Goal: Task Accomplishment & Management: Use online tool/utility

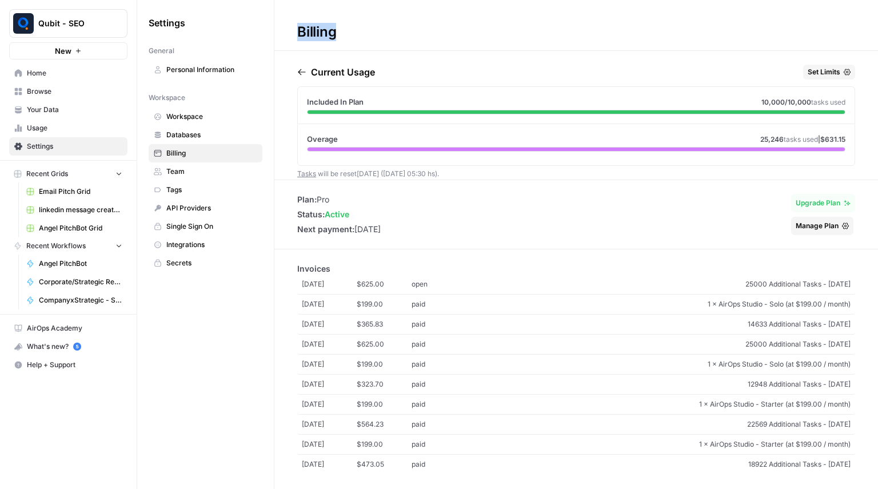
click at [169, 177] on link "Team" at bounding box center [206, 171] width 114 height 18
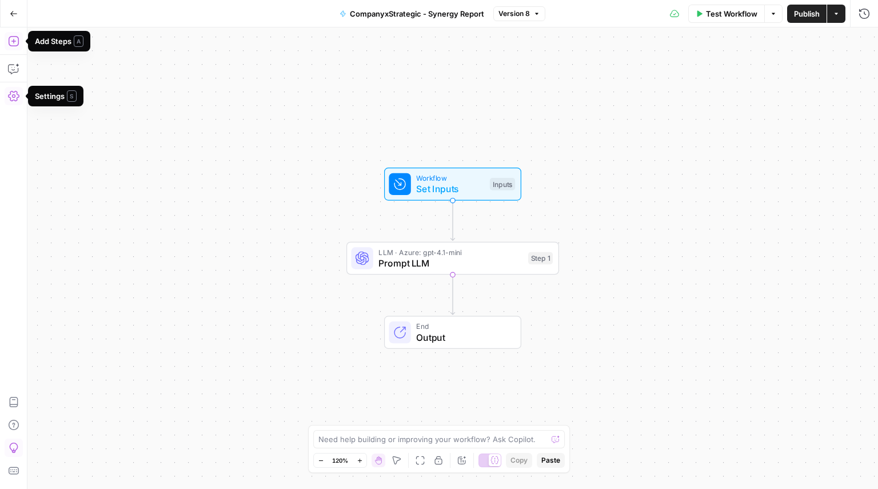
click at [10, 41] on icon "button" at bounding box center [13, 40] width 11 height 11
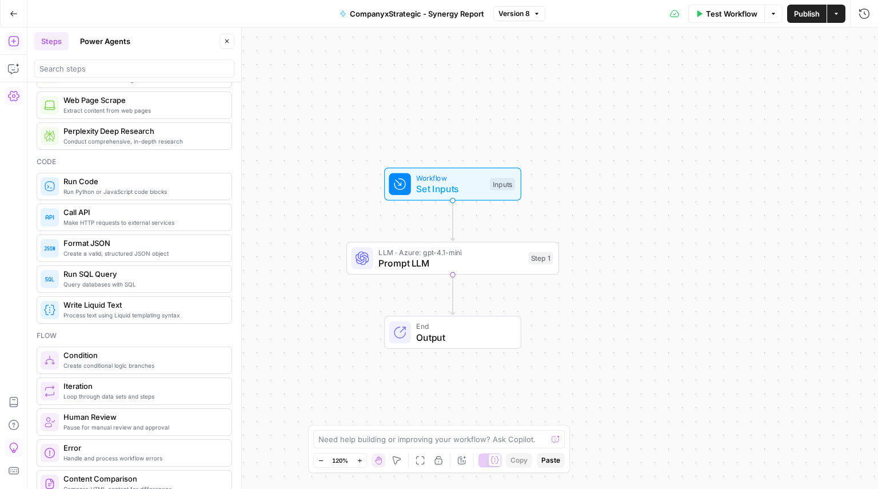
scroll to position [76, 0]
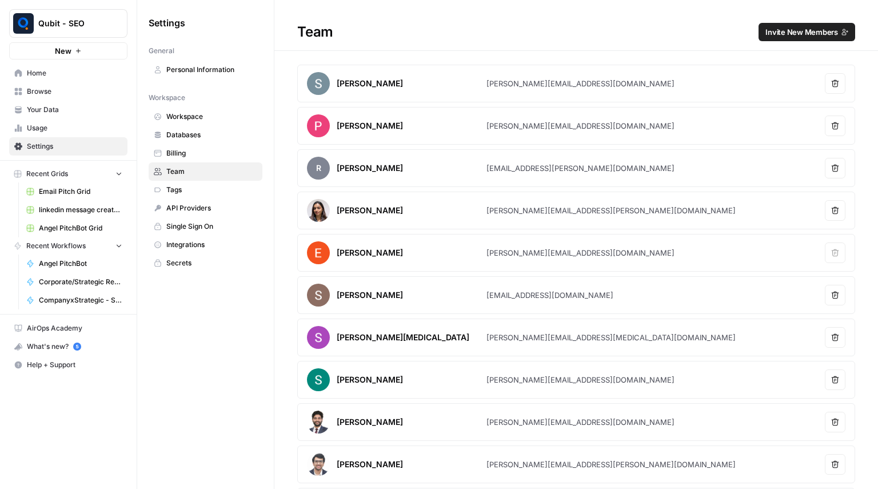
click at [109, 77] on span "Home" at bounding box center [74, 73] width 95 height 10
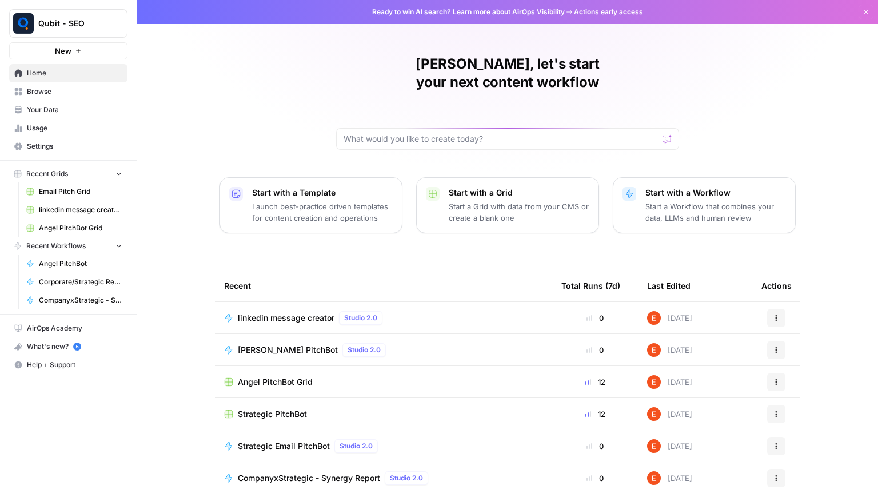
scroll to position [37, 0]
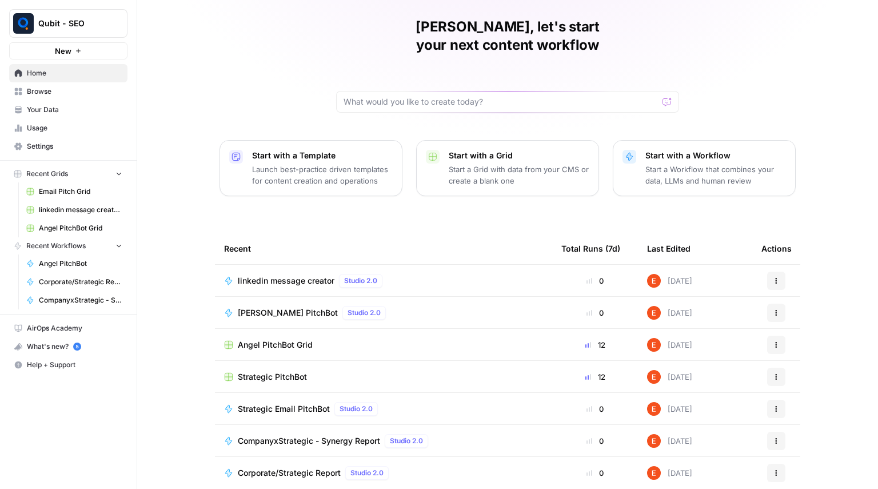
click at [485, 150] on p "Start with a Grid" at bounding box center [519, 155] width 141 height 11
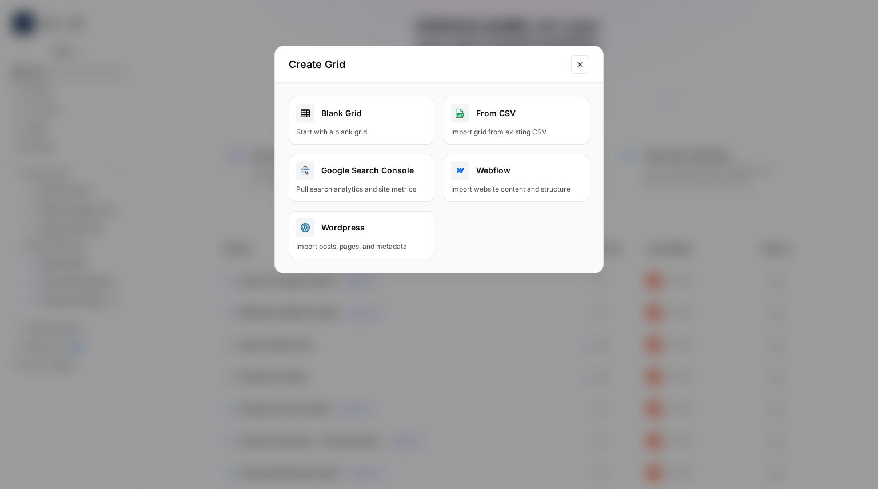
click at [512, 105] on div "From CSV" at bounding box center [516, 113] width 131 height 18
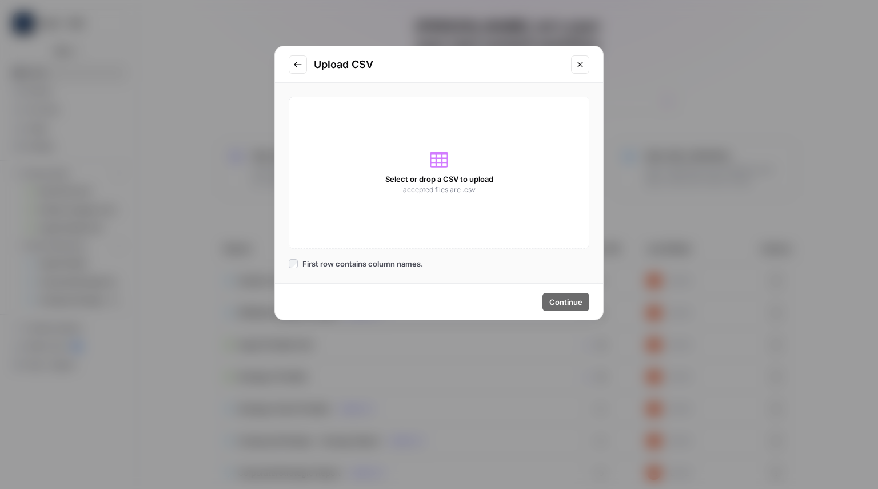
click at [303, 65] on button "Go to previous step" at bounding box center [298, 64] width 18 height 18
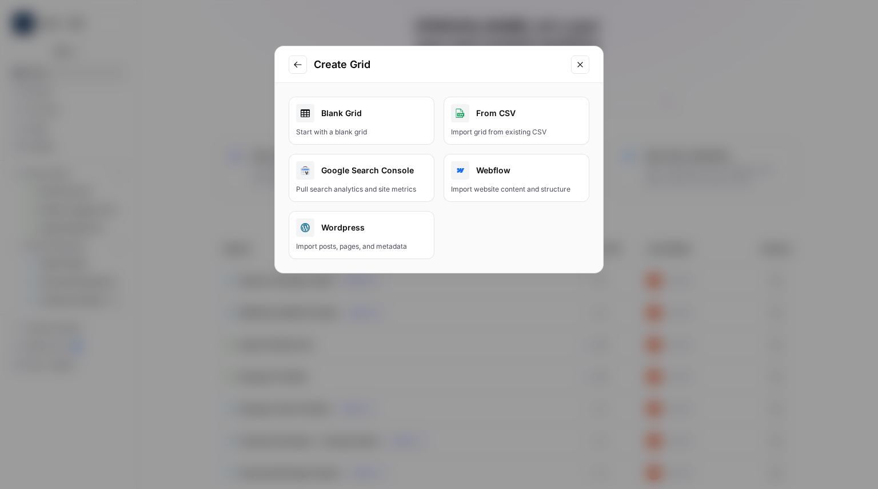
click at [369, 129] on div "Start with a blank grid" at bounding box center [361, 132] width 131 height 10
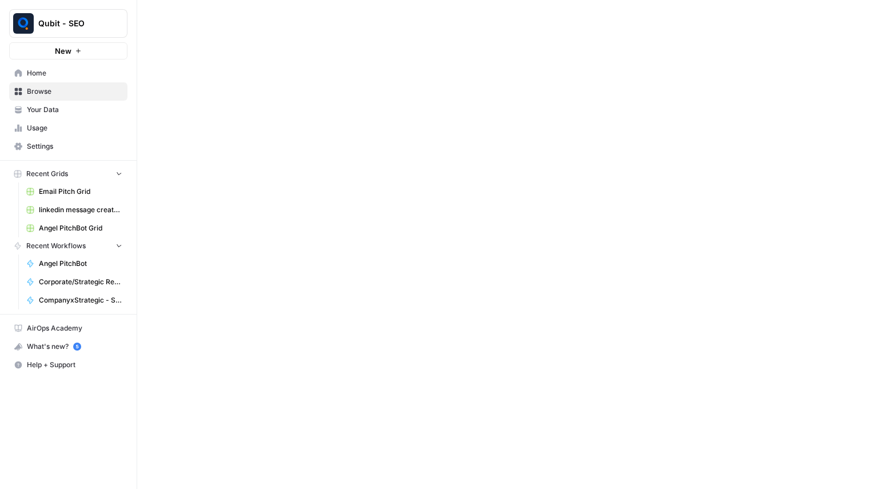
click at [53, 12] on button "Qubit - SEO" at bounding box center [68, 23] width 118 height 29
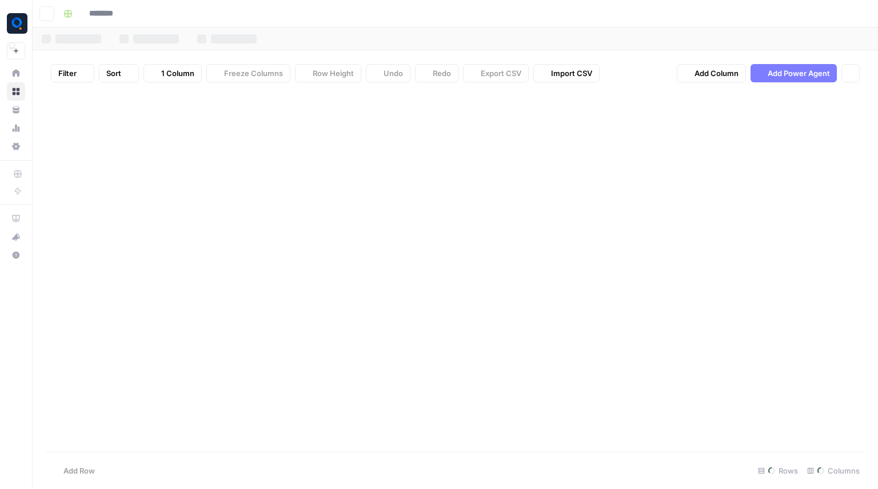
type input "********"
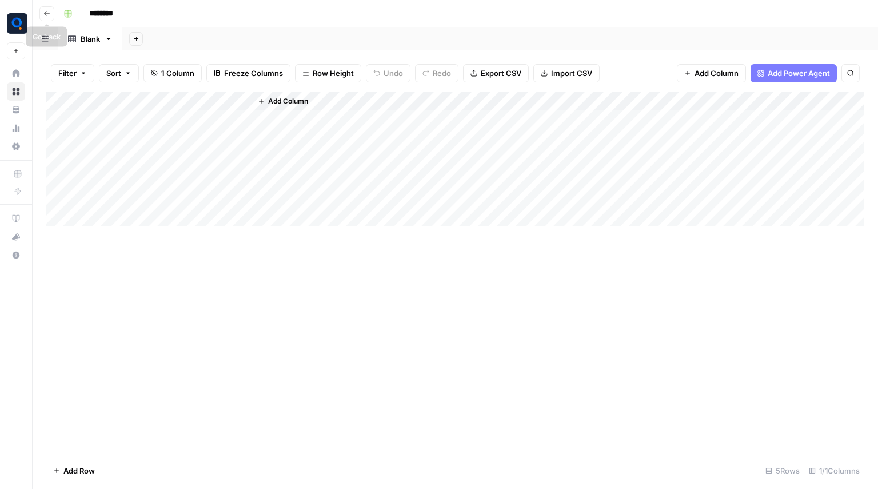
click at [45, 15] on icon "button" at bounding box center [46, 13] width 7 height 7
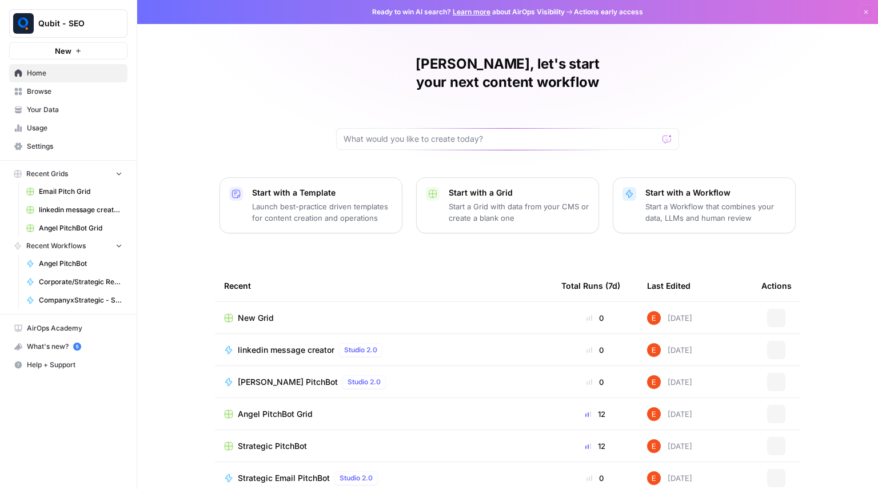
scroll to position [37, 0]
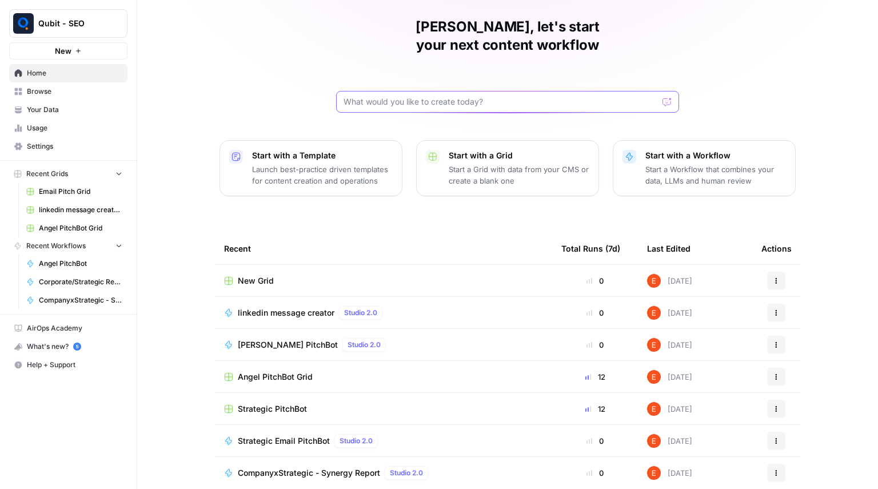
click at [402, 96] on input "text" at bounding box center [501, 101] width 314 height 11
type input "ema"
click at [45, 195] on span "Email Pitch Grid" at bounding box center [80, 191] width 83 height 10
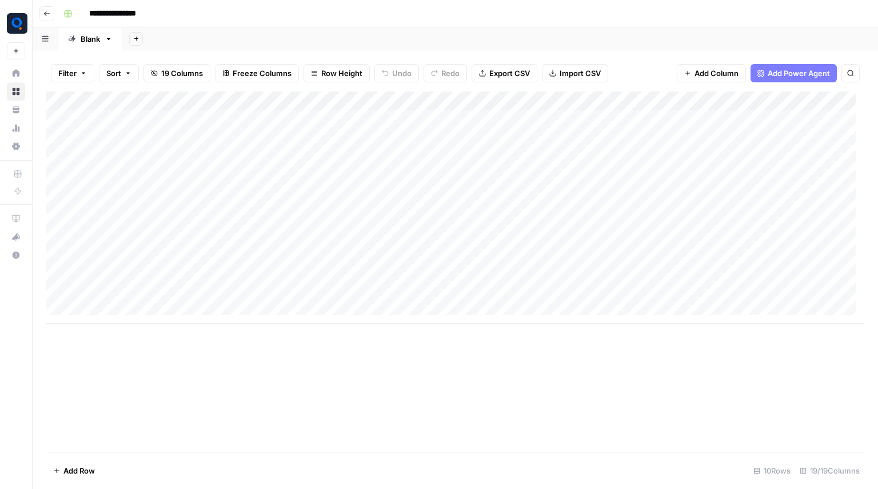
drag, startPoint x: 133, startPoint y: 118, endPoint x: 425, endPoint y: 237, distance: 315.7
click at [425, 237] on div "Add Column" at bounding box center [455, 207] width 818 height 232
click at [437, 255] on div "Add Column" at bounding box center [455, 207] width 818 height 232
drag, startPoint x: 540, startPoint y: 122, endPoint x: 555, endPoint y: 234, distance: 112.5
click at [555, 234] on div "Add Column" at bounding box center [455, 207] width 818 height 232
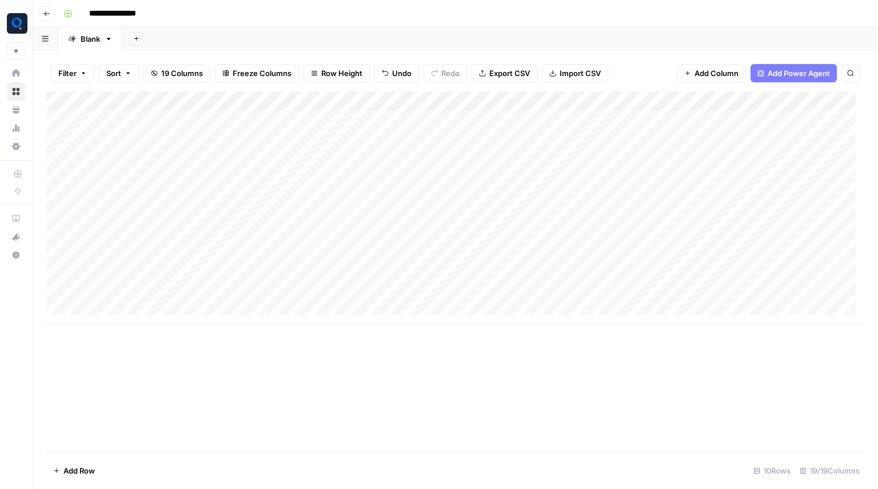
drag, startPoint x: 134, startPoint y: 119, endPoint x: 145, endPoint y: 233, distance: 114.8
click at [145, 233] on div "Add Column" at bounding box center [455, 207] width 818 height 232
click at [170, 271] on div "Add Column" at bounding box center [455, 207] width 818 height 232
click at [130, 310] on div "Add Column" at bounding box center [455, 207] width 818 height 232
click at [126, 330] on div "Add Column" at bounding box center [455, 216] width 818 height 251
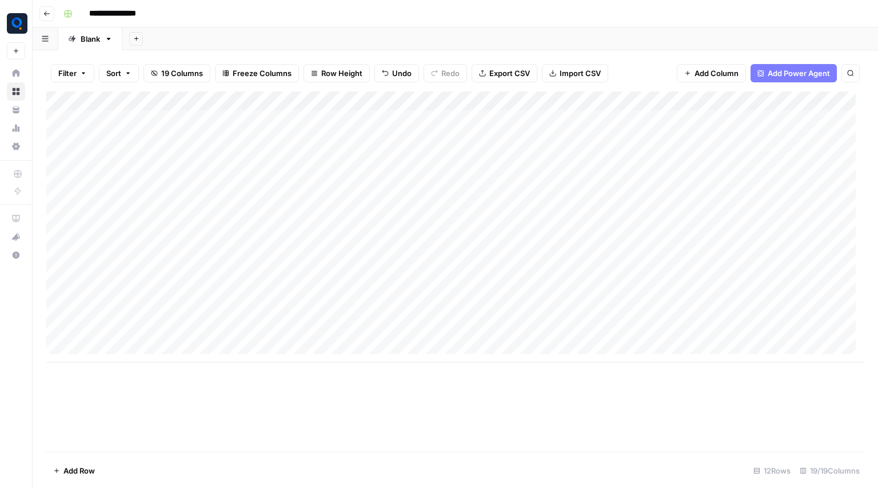
click at [119, 353] on div "Add Column" at bounding box center [455, 226] width 818 height 271
click at [119, 366] on div "Add Column" at bounding box center [455, 236] width 818 height 290
drag, startPoint x: 129, startPoint y: 259, endPoint x: 141, endPoint y: 373, distance: 114.9
click at [141, 373] on div "Add Column" at bounding box center [455, 246] width 818 height 310
drag, startPoint x: 134, startPoint y: 114, endPoint x: 169, endPoint y: 236, distance: 126.8
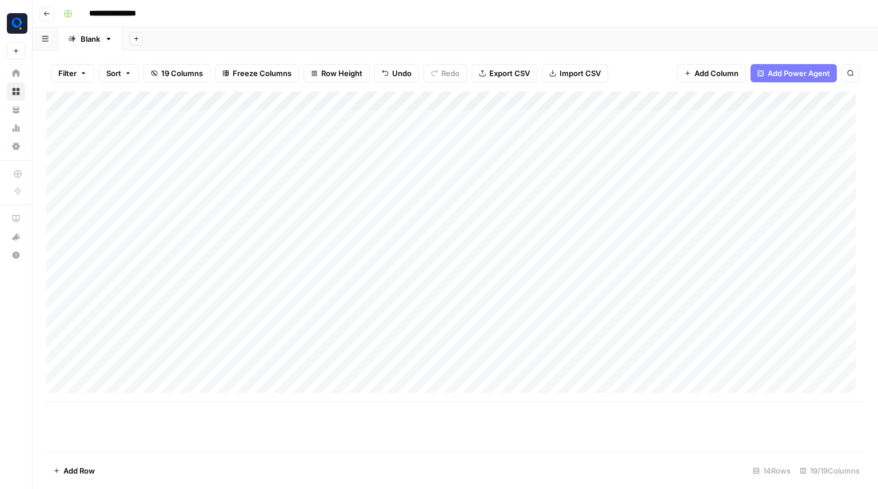
click at [169, 236] on div "Add Column" at bounding box center [455, 246] width 818 height 310
drag, startPoint x: 159, startPoint y: 125, endPoint x: 156, endPoint y: 230, distance: 105.8
click at [156, 230] on div "Add Column" at bounding box center [455, 246] width 818 height 310
click at [530, 117] on div "Add Column" at bounding box center [455, 246] width 818 height 310
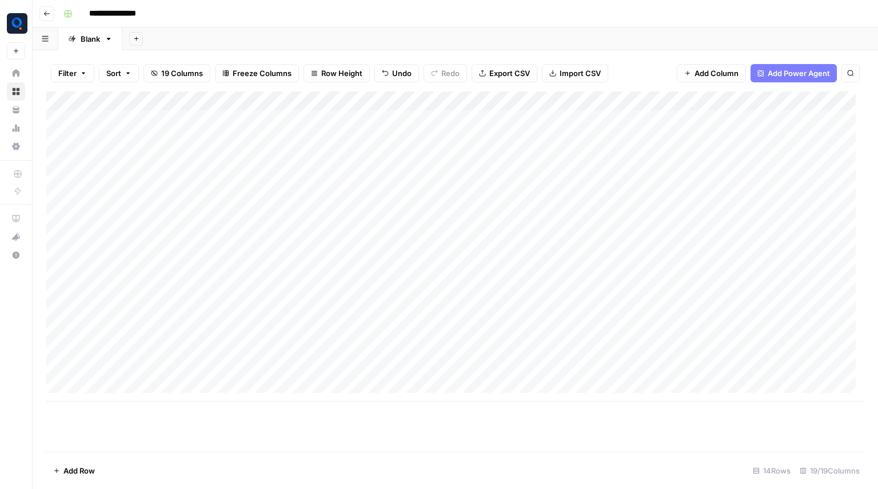
drag, startPoint x: 151, startPoint y: 261, endPoint x: 161, endPoint y: 367, distance: 106.8
click at [161, 367] on div "Add Column" at bounding box center [455, 246] width 818 height 310
click at [151, 117] on div "Add Column" at bounding box center [455, 246] width 818 height 310
drag, startPoint x: 139, startPoint y: 252, endPoint x: 158, endPoint y: 373, distance: 122.6
click at [158, 373] on div "Add Column" at bounding box center [455, 246] width 818 height 310
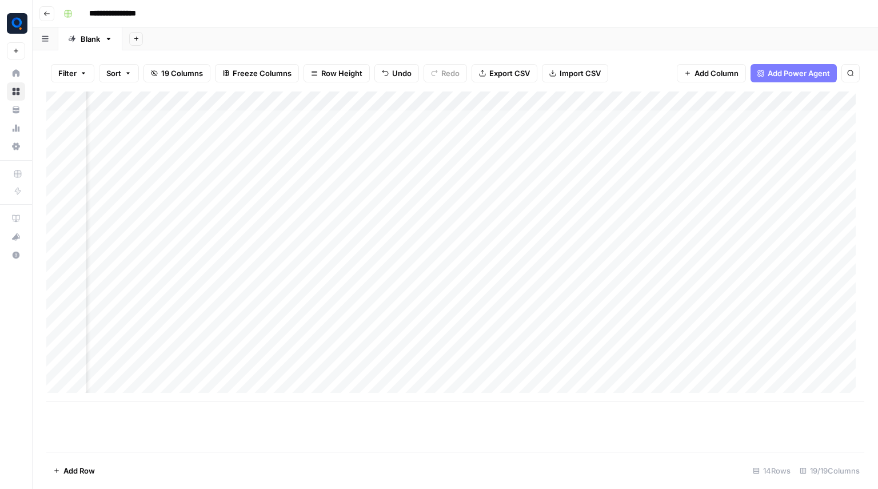
scroll to position [3, 49]
click at [463, 306] on div "Add Column" at bounding box center [455, 246] width 818 height 310
drag, startPoint x: 508, startPoint y: 123, endPoint x: 515, endPoint y: 226, distance: 103.1
click at [515, 226] on div "Add Column" at bounding box center [455, 246] width 818 height 310
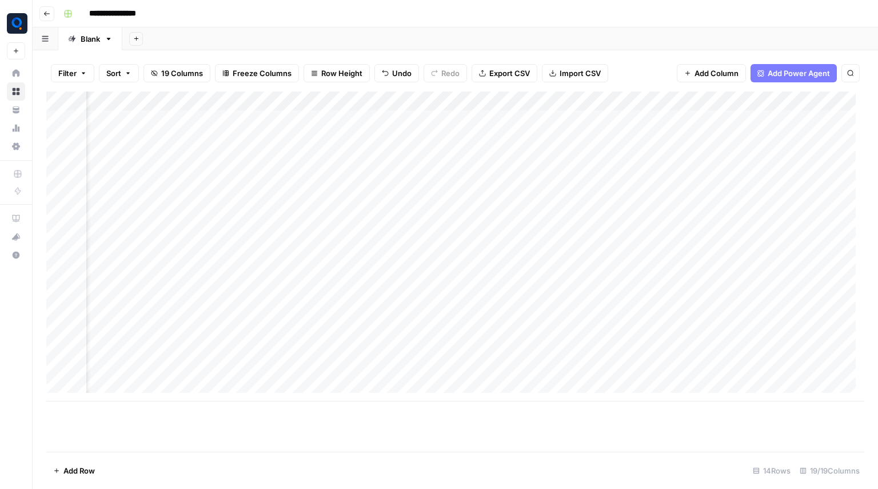
click at [508, 241] on div "Add Column" at bounding box center [455, 246] width 818 height 310
drag, startPoint x: 508, startPoint y: 241, endPoint x: 501, endPoint y: 127, distance: 114.6
click at [501, 127] on div "Add Column" at bounding box center [455, 246] width 818 height 310
click at [481, 253] on div "Add Column" at bounding box center [455, 246] width 818 height 310
drag, startPoint x: 207, startPoint y: 121, endPoint x: 214, endPoint y: 234, distance: 112.8
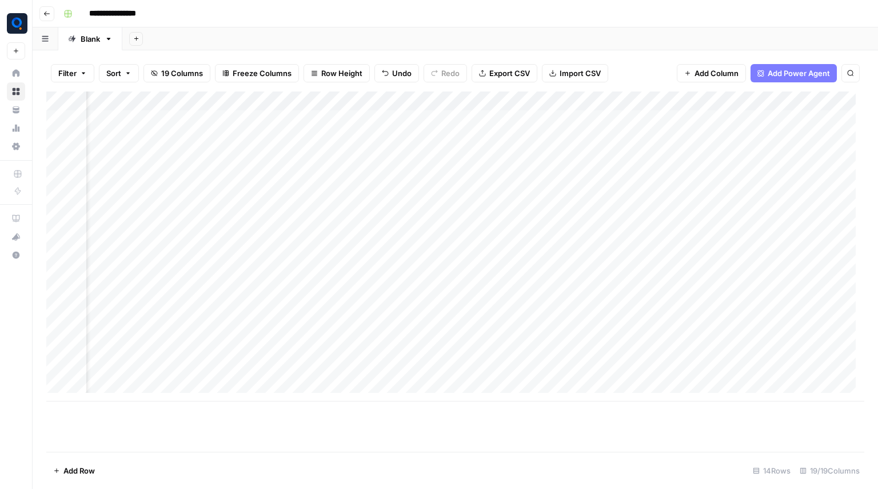
click at [214, 234] on div "Add Column" at bounding box center [455, 246] width 818 height 310
drag, startPoint x: 304, startPoint y: 260, endPoint x: 306, endPoint y: 371, distance: 110.9
click at [306, 371] on div "Add Column" at bounding box center [455, 246] width 818 height 310
drag, startPoint x: 348, startPoint y: 120, endPoint x: 351, endPoint y: 235, distance: 115.5
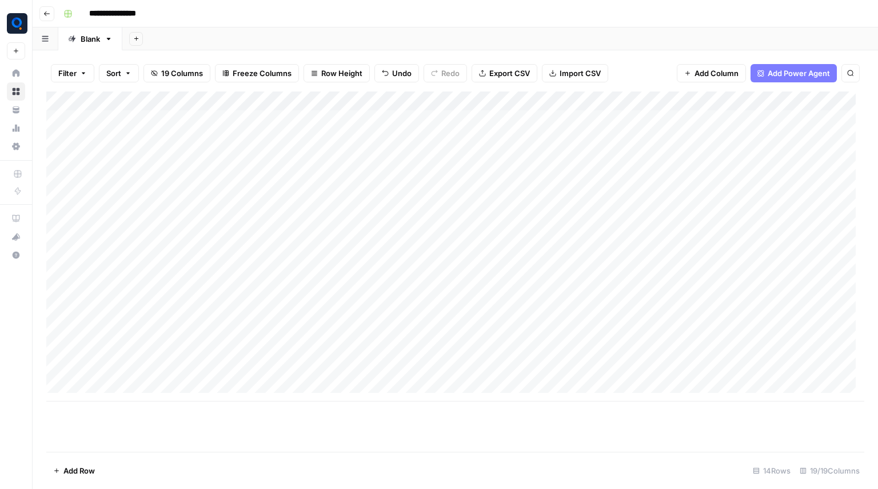
click at [351, 235] on div "Add Column" at bounding box center [455, 246] width 818 height 310
drag, startPoint x: 438, startPoint y: 262, endPoint x: 444, endPoint y: 378, distance: 116.2
click at [444, 378] on div "Add Column" at bounding box center [455, 246] width 818 height 310
click at [441, 125] on div "Add Column" at bounding box center [455, 246] width 818 height 310
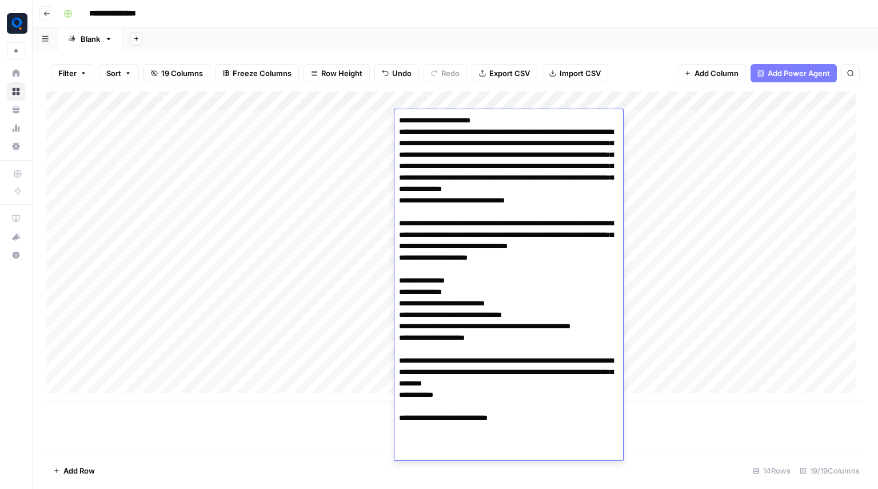
drag, startPoint x: 403, startPoint y: 132, endPoint x: 487, endPoint y: 409, distance: 289.1
click at [487, 409] on textarea at bounding box center [508, 281] width 229 height 336
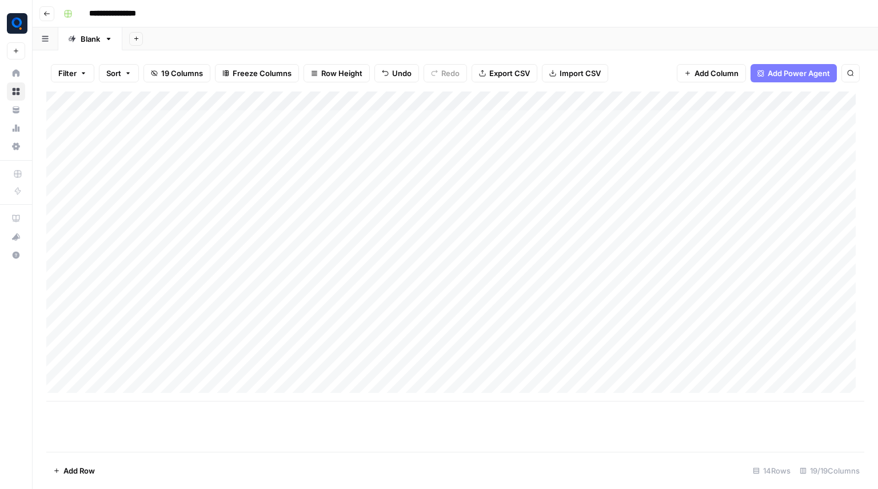
click at [202, 318] on div "Add Column" at bounding box center [455, 246] width 818 height 310
drag, startPoint x: 556, startPoint y: 117, endPoint x: 548, endPoint y: 160, distance: 44.2
click at [548, 160] on div "Add Column" at bounding box center [455, 246] width 818 height 310
click at [554, 124] on div "Add Column" at bounding box center [455, 246] width 818 height 310
click at [554, 124] on textarea "**********" at bounding box center [588, 121] width 183 height 16
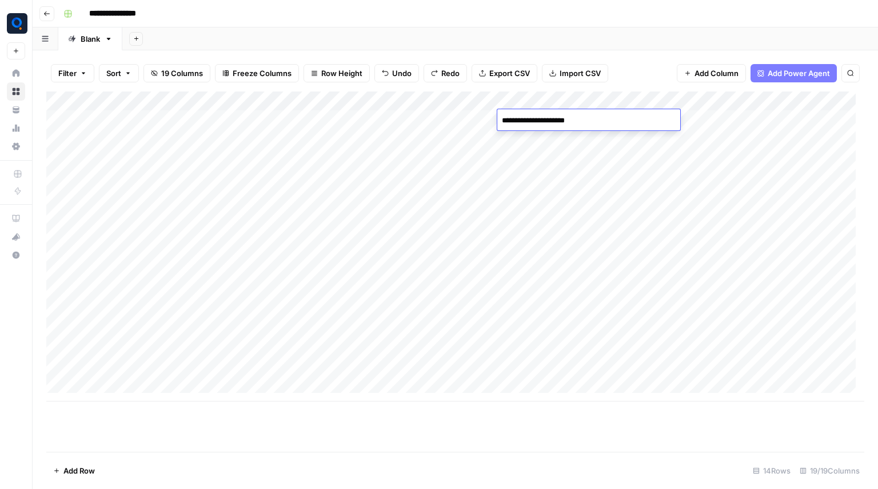
click at [550, 124] on textarea "**********" at bounding box center [588, 121] width 183 height 16
type textarea "**********"
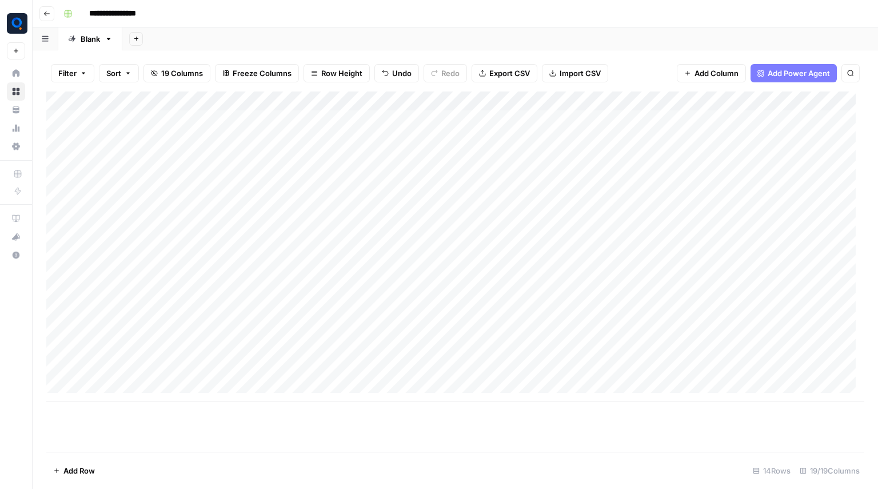
click at [558, 119] on div "Add Column" at bounding box center [455, 246] width 818 height 310
drag, startPoint x: 602, startPoint y: 127, endPoint x: 602, endPoint y: 155, distance: 28.6
click at [602, 155] on div "Add Column" at bounding box center [455, 246] width 818 height 310
click at [453, 198] on div "Add Column" at bounding box center [455, 246] width 818 height 310
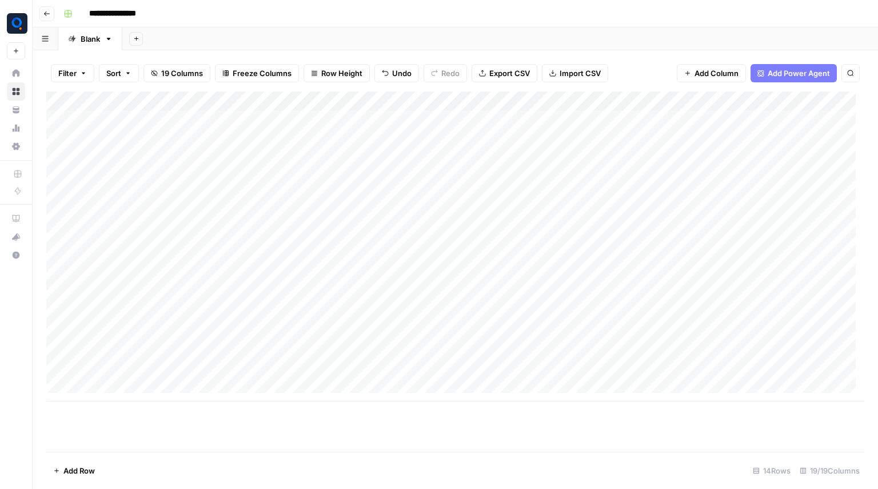
click at [517, 168] on div "Add Column" at bounding box center [455, 246] width 818 height 310
click at [544, 151] on div "Add Column" at bounding box center [455, 246] width 818 height 310
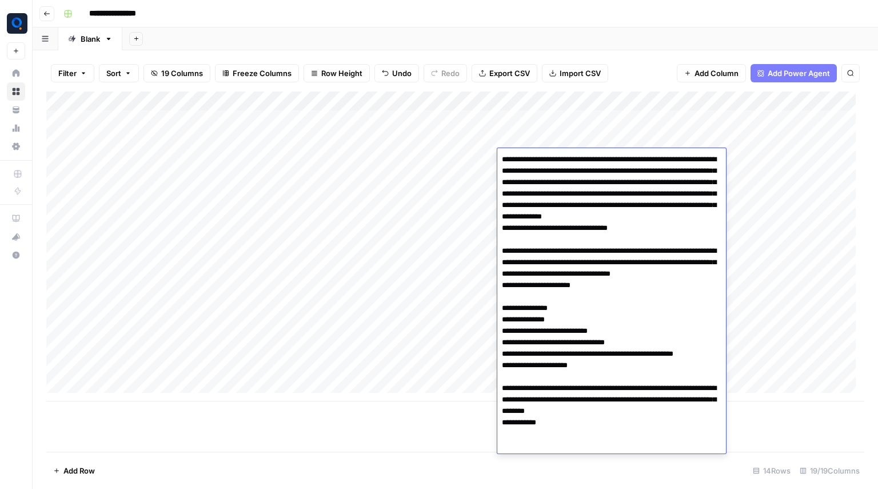
click at [544, 151] on div "I’m leading Zeroramp, where we cut sales onboarding time in half by embedding a…" at bounding box center [611, 300] width 229 height 305
click at [463, 175] on div "Add Column" at bounding box center [455, 246] width 818 height 310
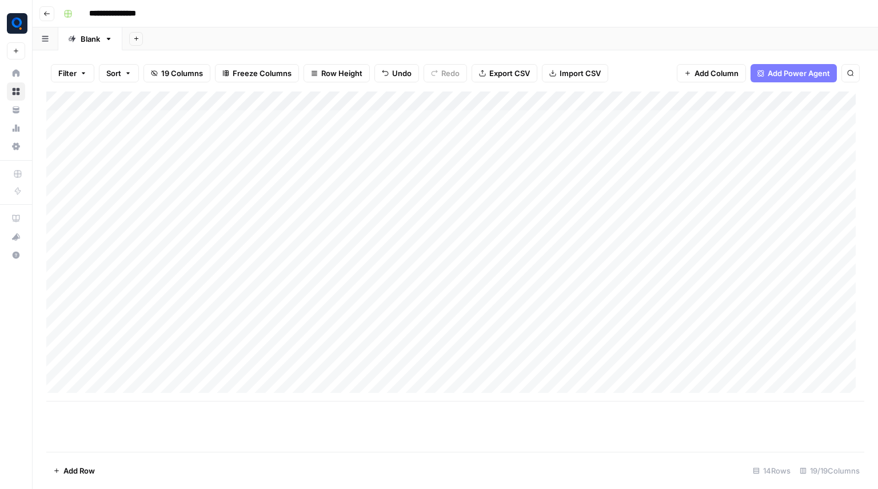
click at [521, 110] on div "Add Column" at bounding box center [455, 246] width 818 height 310
click at [460, 156] on div "Add Column" at bounding box center [455, 246] width 818 height 310
click at [524, 125] on div "Add Column" at bounding box center [455, 246] width 818 height 310
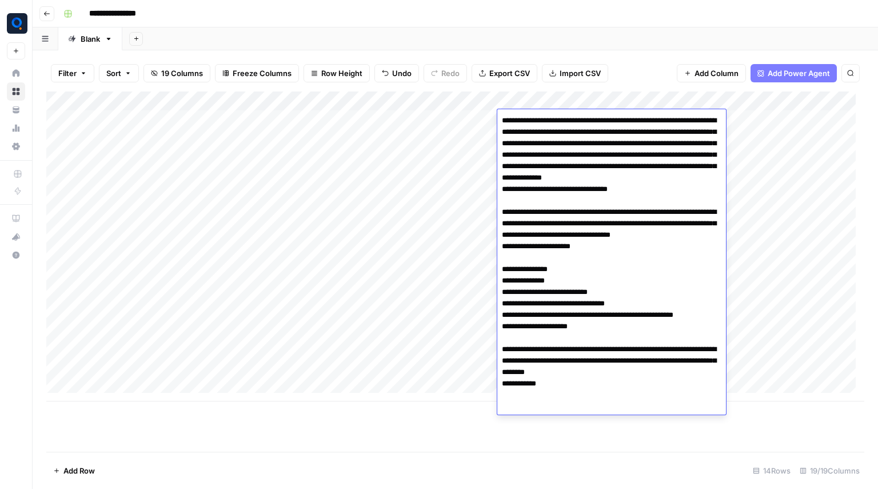
click at [453, 214] on div "Add Column" at bounding box center [455, 246] width 818 height 310
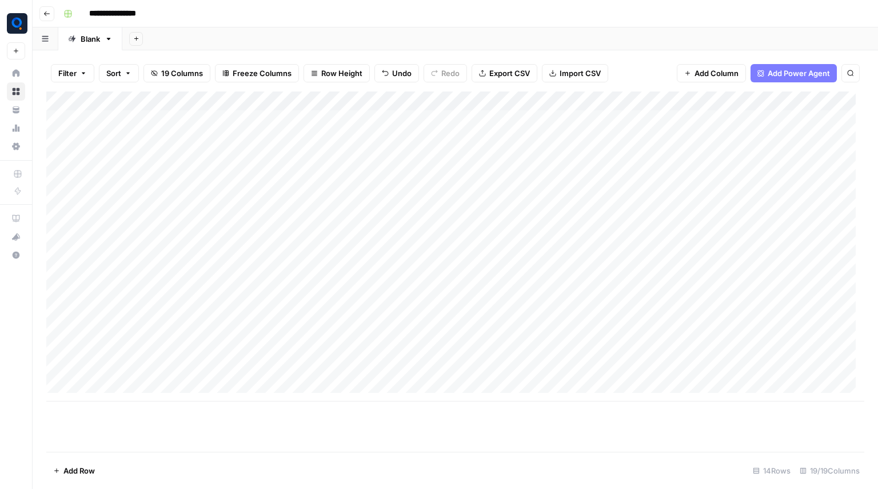
click at [445, 123] on div "Add Column" at bounding box center [455, 246] width 818 height 310
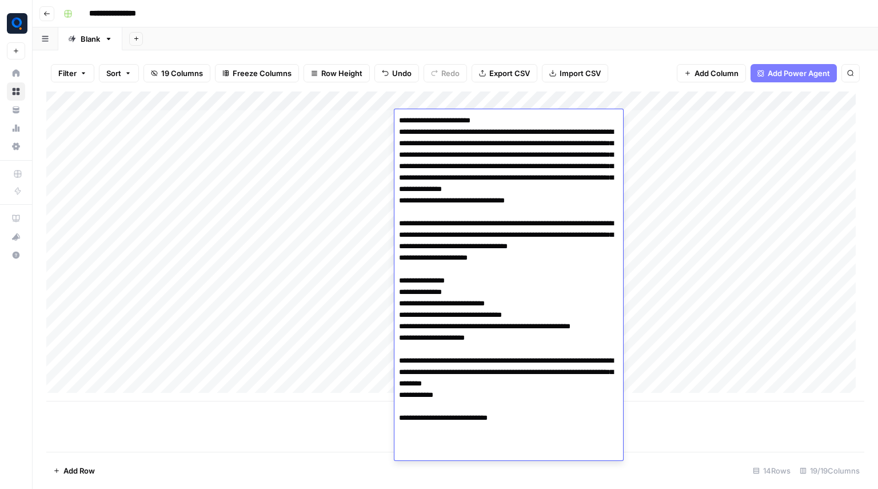
click at [382, 177] on div "Add Column" at bounding box center [455, 246] width 818 height 310
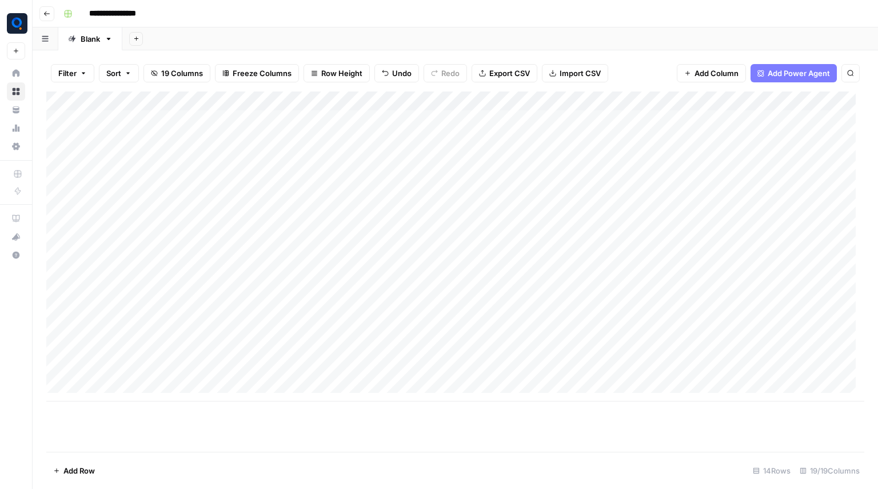
click at [474, 115] on div "Add Column" at bounding box center [455, 246] width 818 height 310
drag, startPoint x: 461, startPoint y: 254, endPoint x: 470, endPoint y: 359, distance: 105.6
click at [470, 359] on div "Add Column" at bounding box center [455, 246] width 818 height 310
drag, startPoint x: 456, startPoint y: 199, endPoint x: 454, endPoint y: 233, distance: 34.3
click at [454, 233] on div "Add Column" at bounding box center [455, 246] width 818 height 310
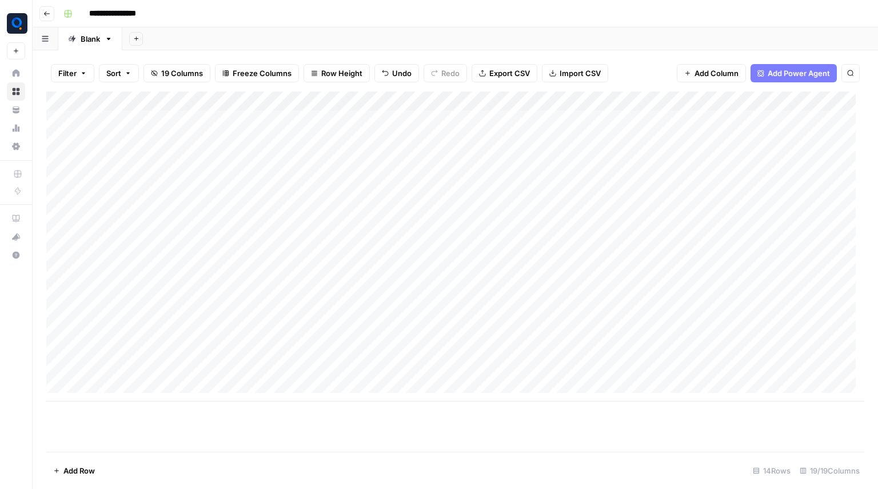
drag, startPoint x: 135, startPoint y: 257, endPoint x: 134, endPoint y: 351, distance: 93.7
click at [134, 351] on div "Add Column" at bounding box center [455, 246] width 818 height 310
click at [436, 259] on div "Add Column" at bounding box center [455, 246] width 818 height 310
drag, startPoint x: 436, startPoint y: 259, endPoint x: 450, endPoint y: 368, distance: 110.1
click at [450, 368] on div "Add Column" at bounding box center [455, 246] width 818 height 310
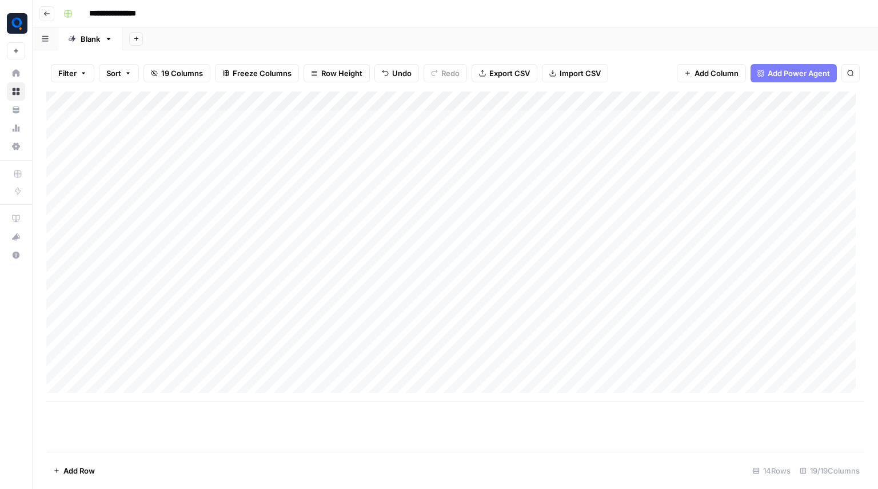
click at [417, 122] on div "Add Column" at bounding box center [455, 246] width 818 height 310
drag, startPoint x: 445, startPoint y: 254, endPoint x: 445, endPoint y: 366, distance: 111.5
click at [445, 366] on div "Add Column" at bounding box center [455, 246] width 818 height 310
drag, startPoint x: 366, startPoint y: 253, endPoint x: 368, endPoint y: 372, distance: 118.9
click at [368, 372] on div "Add Column" at bounding box center [455, 246] width 818 height 310
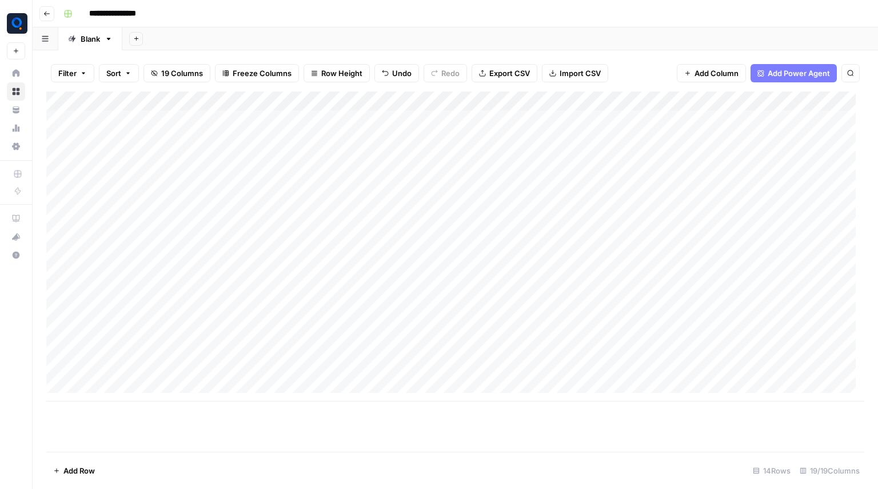
click at [334, 114] on div "Add Column" at bounding box center [455, 246] width 818 height 310
drag, startPoint x: 338, startPoint y: 254, endPoint x: 342, endPoint y: 373, distance: 118.9
click at [342, 373] on div "Add Column" at bounding box center [455, 246] width 818 height 310
drag, startPoint x: 544, startPoint y: 262, endPoint x: 545, endPoint y: 369, distance: 106.9
click at [545, 369] on div "Add Column" at bounding box center [455, 246] width 818 height 310
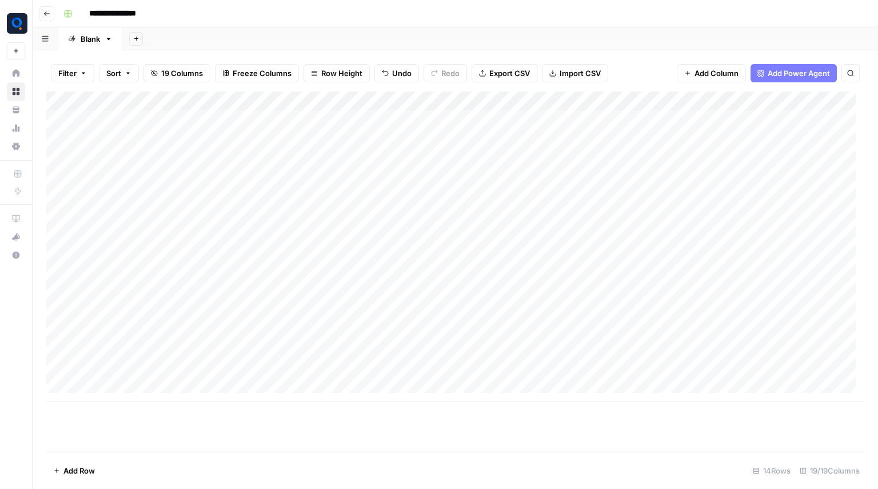
drag, startPoint x: 247, startPoint y: 123, endPoint x: 249, endPoint y: 233, distance: 110.3
click at [249, 233] on div "Add Column" at bounding box center [455, 246] width 818 height 310
drag, startPoint x: 570, startPoint y: 254, endPoint x: 569, endPoint y: 376, distance: 121.8
click at [569, 376] on div "Add Column" at bounding box center [455, 246] width 818 height 310
drag, startPoint x: 141, startPoint y: 256, endPoint x: 150, endPoint y: 295, distance: 40.1
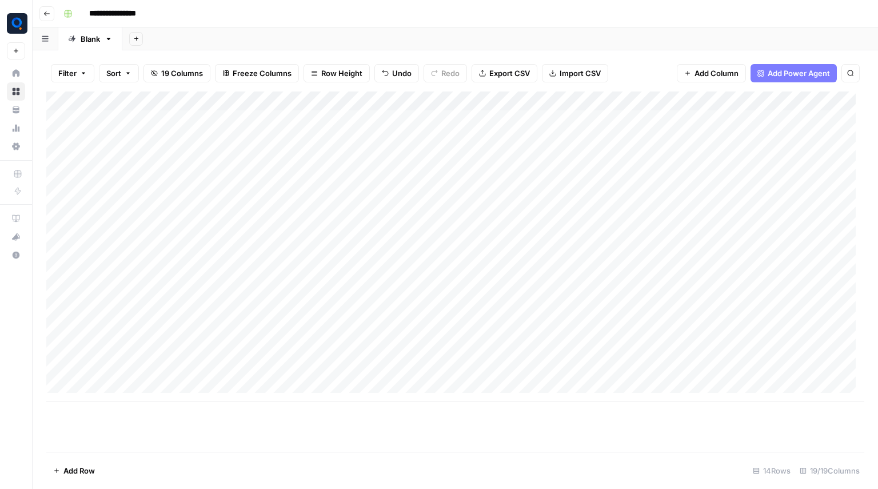
click at [150, 295] on div "Add Column" at bounding box center [455, 246] width 818 height 310
drag, startPoint x: 537, startPoint y: 198, endPoint x: 541, endPoint y: 235, distance: 37.3
click at [541, 235] on div "Add Column" at bounding box center [455, 246] width 818 height 310
click at [540, 238] on div "Add Column" at bounding box center [455, 246] width 818 height 310
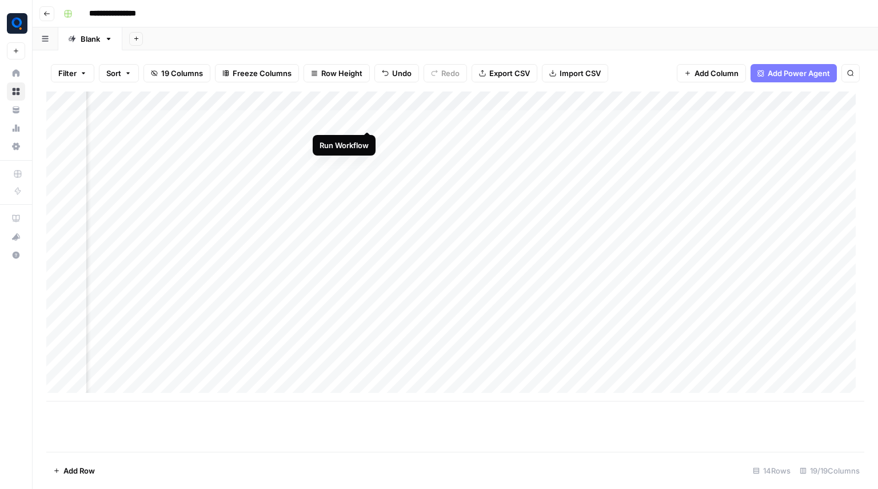
click at [370, 121] on div "Add Column" at bounding box center [455, 246] width 818 height 310
click at [370, 137] on div "Add Column" at bounding box center [455, 246] width 818 height 310
click at [369, 159] on div "Add Column" at bounding box center [455, 246] width 818 height 310
click at [366, 202] on div "Add Column" at bounding box center [455, 246] width 818 height 310
click at [366, 212] on div "Add Column" at bounding box center [455, 246] width 818 height 310
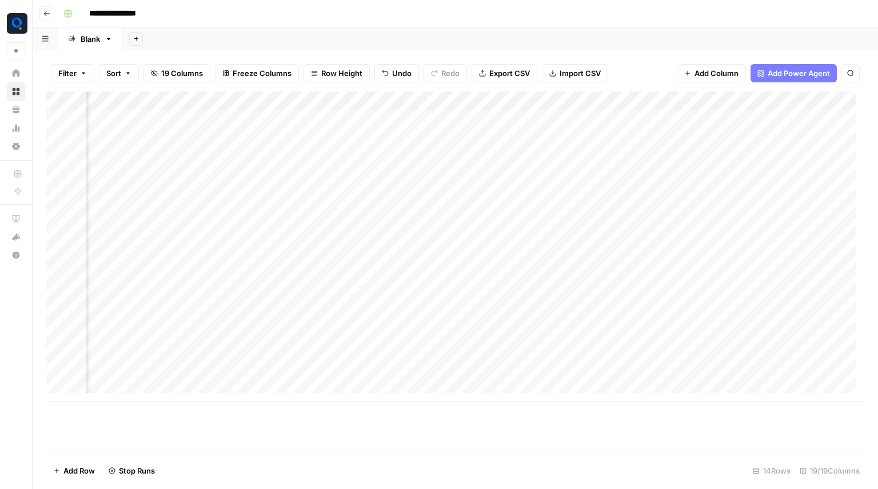
click at [368, 237] on div "Add Column" at bounding box center [455, 246] width 818 height 310
drag, startPoint x: 645, startPoint y: 119, endPoint x: 653, endPoint y: 121, distance: 7.8
click at [653, 121] on div "Add Column" at bounding box center [455, 246] width 818 height 310
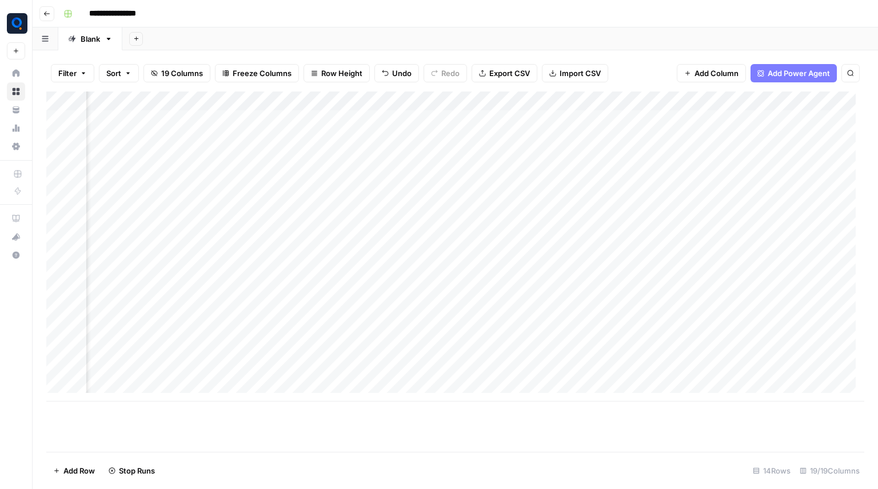
click at [652, 139] on div "Add Column" at bounding box center [455, 246] width 818 height 310
click at [657, 157] on div "Add Column" at bounding box center [455, 246] width 818 height 310
click at [652, 201] on div "Add Column" at bounding box center [455, 246] width 818 height 310
click at [658, 222] on div "Add Column" at bounding box center [455, 246] width 818 height 310
click at [658, 234] on div "Add Column" at bounding box center [455, 246] width 818 height 310
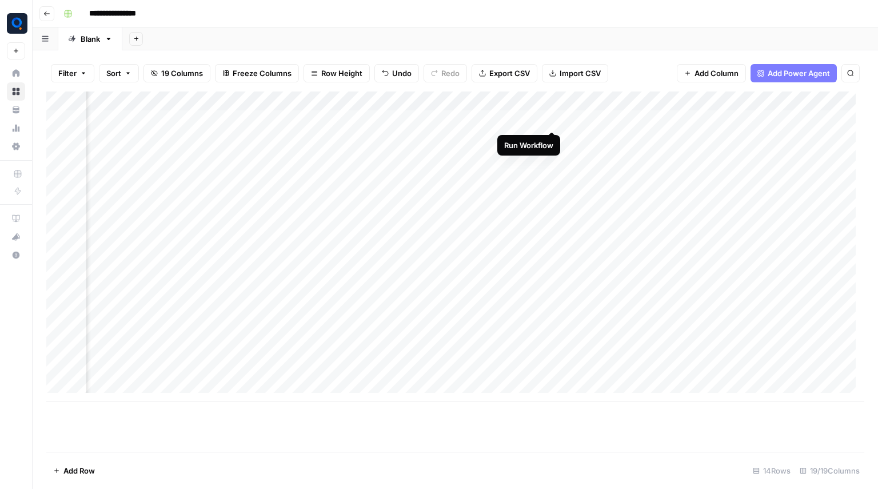
click at [554, 119] on div "Add Column" at bounding box center [455, 246] width 818 height 310
click at [552, 138] on div "Add Column" at bounding box center [455, 246] width 818 height 310
click at [553, 162] on div "Add Column" at bounding box center [455, 246] width 818 height 310
click at [551, 199] on div "Add Column" at bounding box center [455, 246] width 818 height 310
click at [552, 217] on div "Add Column" at bounding box center [455, 246] width 818 height 310
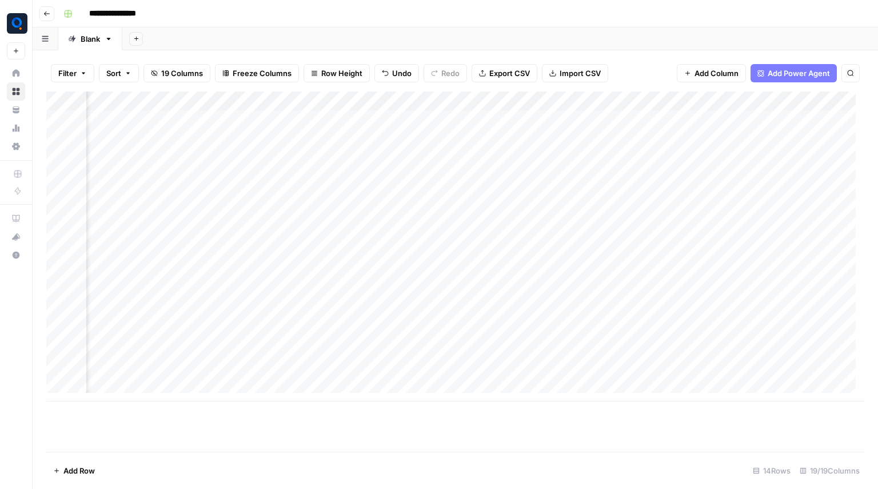
scroll to position [0, 522]
click at [785, 121] on div "Add Column" at bounding box center [455, 246] width 818 height 310
click at [789, 145] on div "Add Column" at bounding box center [455, 246] width 818 height 310
click at [785, 157] on div "Add Column" at bounding box center [455, 246] width 818 height 310
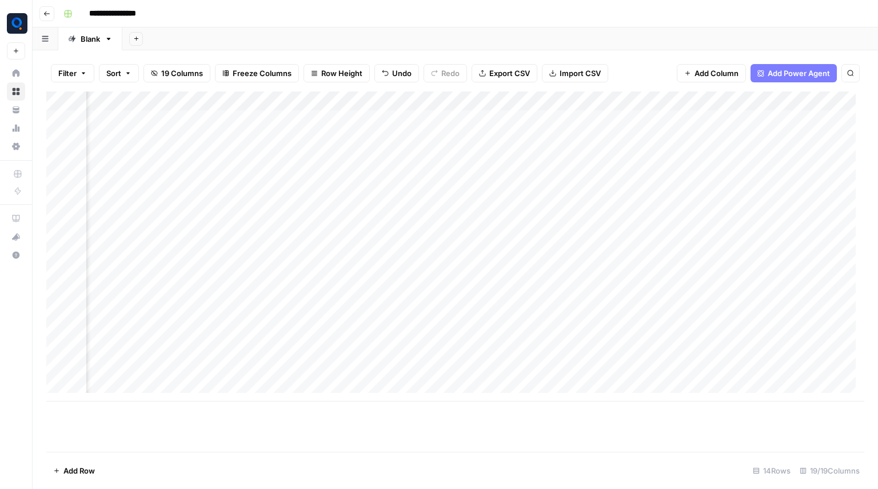
click at [408, 196] on div "Add Column" at bounding box center [455, 246] width 818 height 310
click at [409, 212] on div "Add Column" at bounding box center [455, 246] width 818 height 310
click at [409, 198] on div "Add Column" at bounding box center [455, 246] width 818 height 310
click at [409, 235] on div "Add Column" at bounding box center [455, 246] width 818 height 310
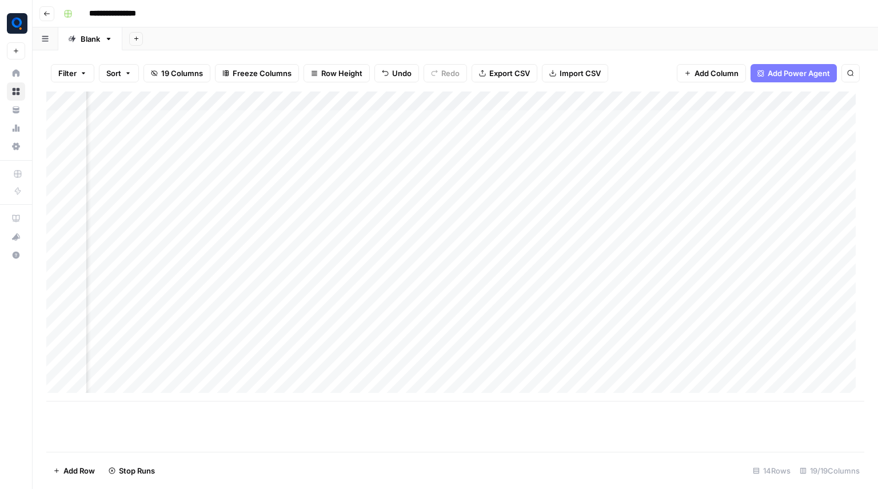
click at [761, 117] on div "Add Column" at bounding box center [455, 246] width 818 height 310
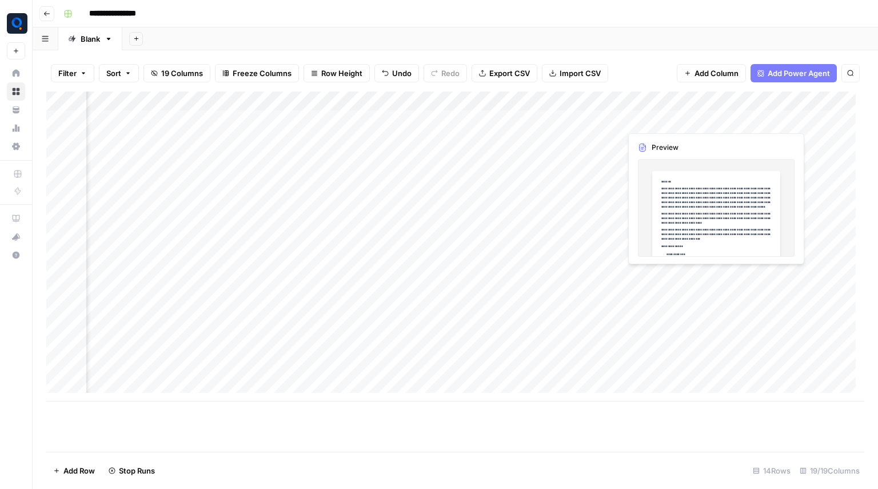
click at [761, 117] on div "Add Column" at bounding box center [455, 246] width 818 height 310
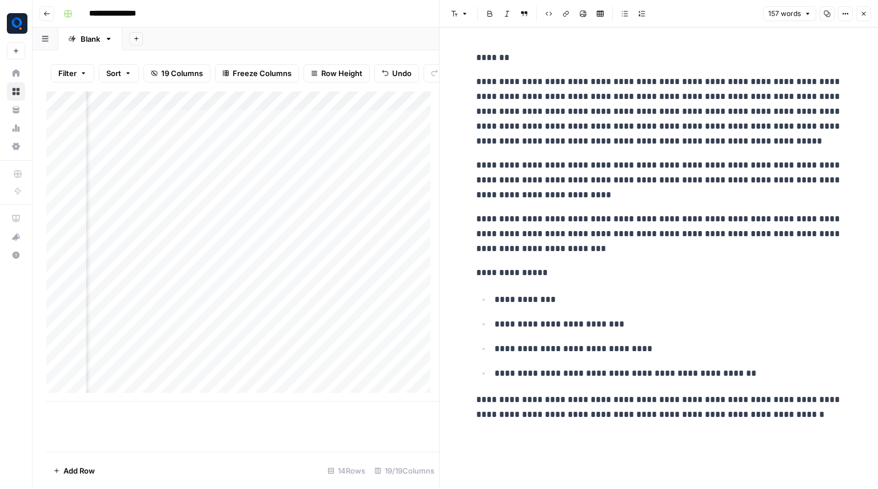
click at [857, 14] on button "Close" at bounding box center [863, 13] width 15 height 15
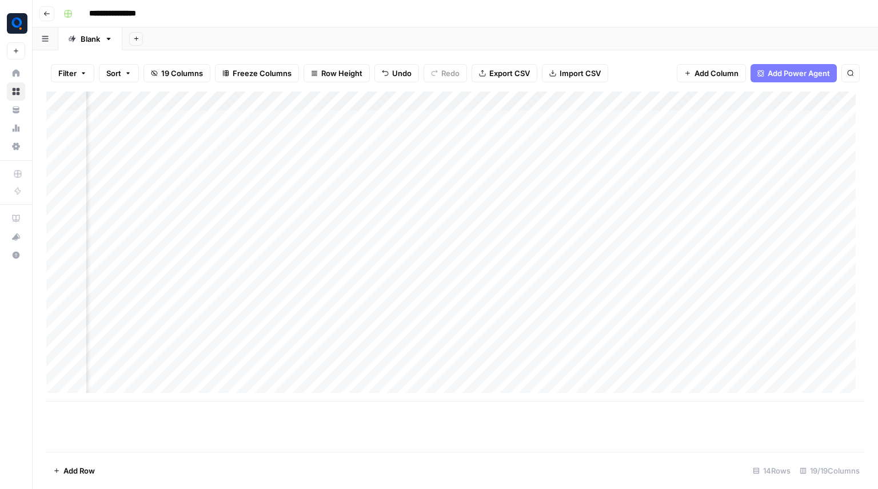
click at [478, 103] on div "Add Column" at bounding box center [455, 246] width 818 height 310
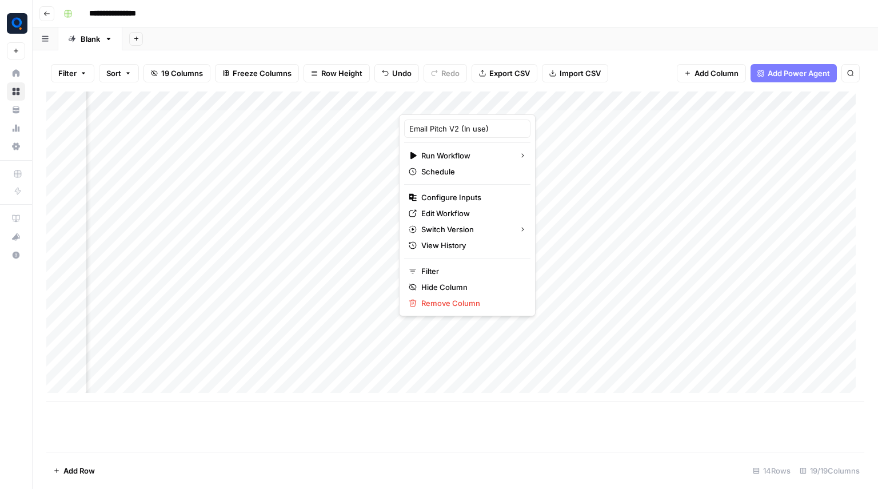
click at [674, 237] on div "Add Column" at bounding box center [455, 246] width 818 height 310
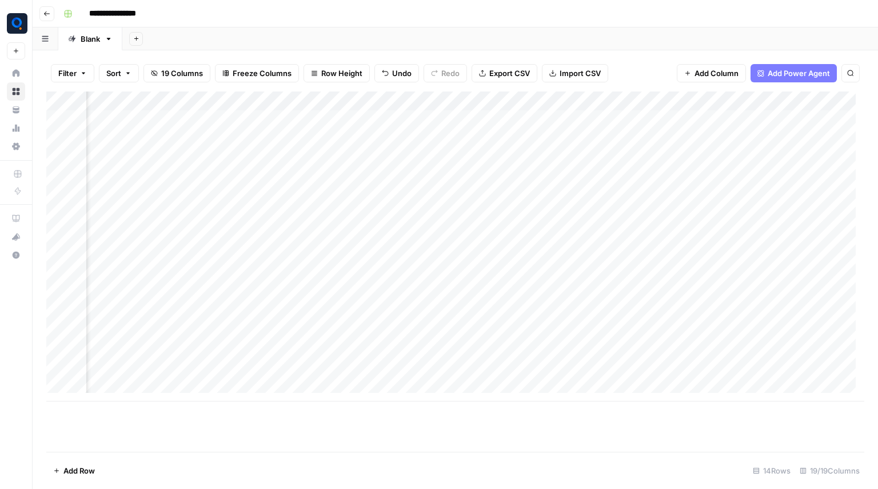
scroll to position [0, 916]
drag, startPoint x: 650, startPoint y: 125, endPoint x: 731, endPoint y: 159, distance: 87.9
click at [731, 159] on div "Add Column" at bounding box center [455, 246] width 818 height 310
click at [653, 101] on div "Add Column" at bounding box center [455, 246] width 818 height 310
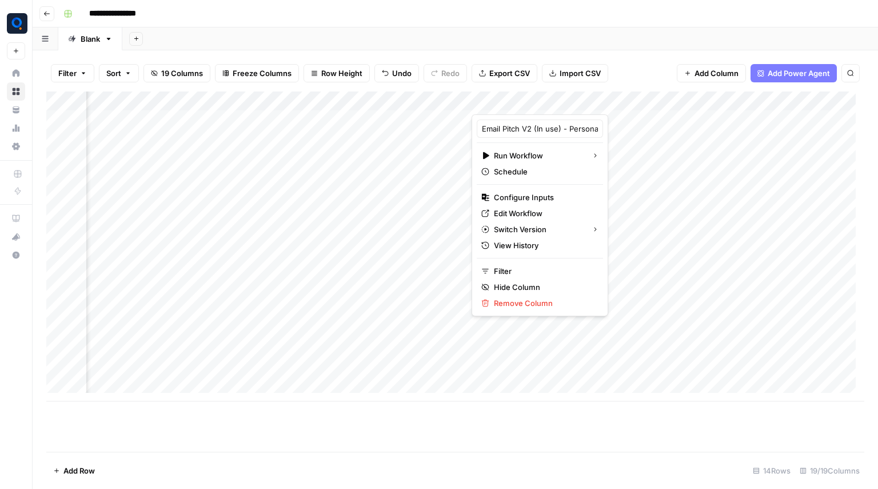
click at [736, 249] on div "Add Column" at bounding box center [455, 246] width 818 height 310
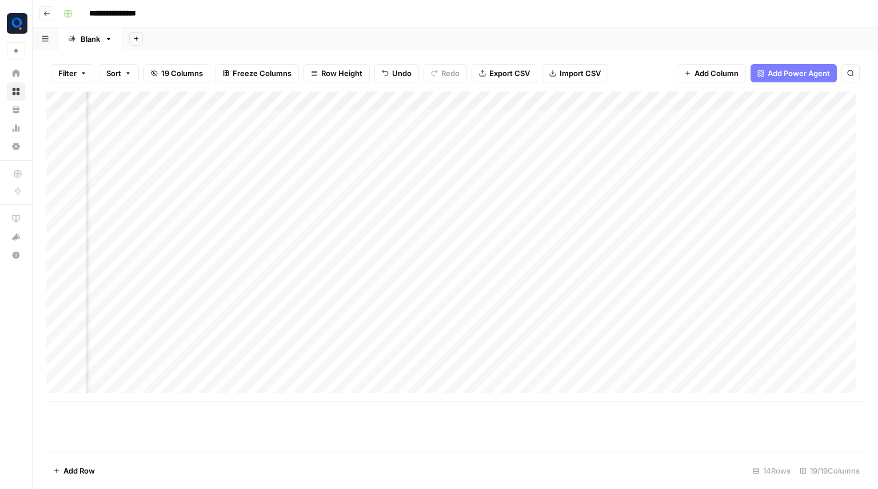
scroll to position [0, 960]
click at [339, 101] on div "Add Column" at bounding box center [455, 246] width 818 height 310
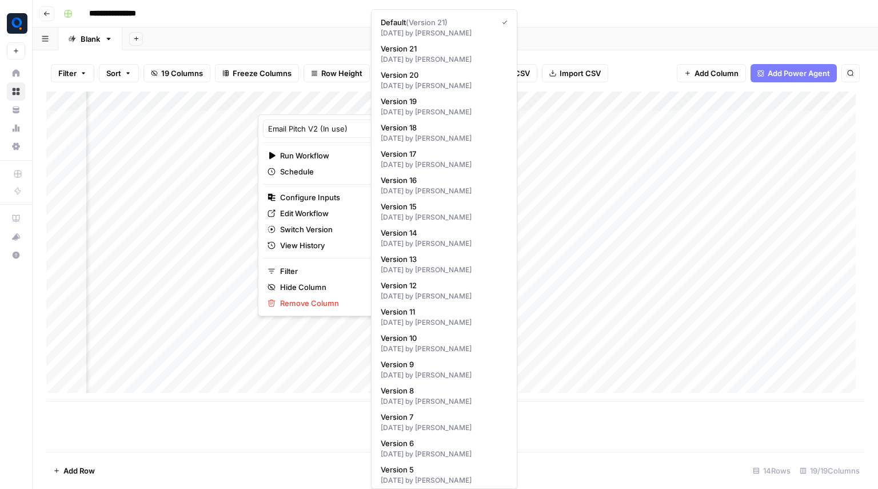
scroll to position [109, 0]
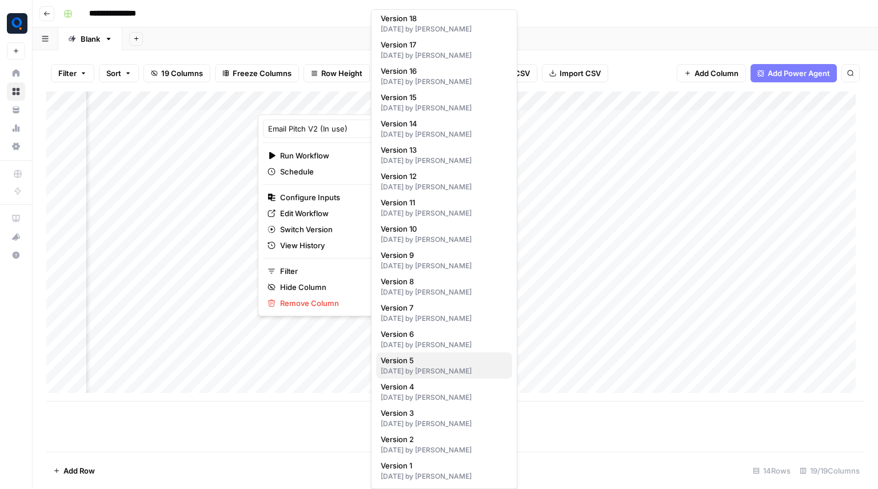
click at [418, 354] on button "Version 5 [DATE] by [PERSON_NAME]" at bounding box center [444, 365] width 136 height 26
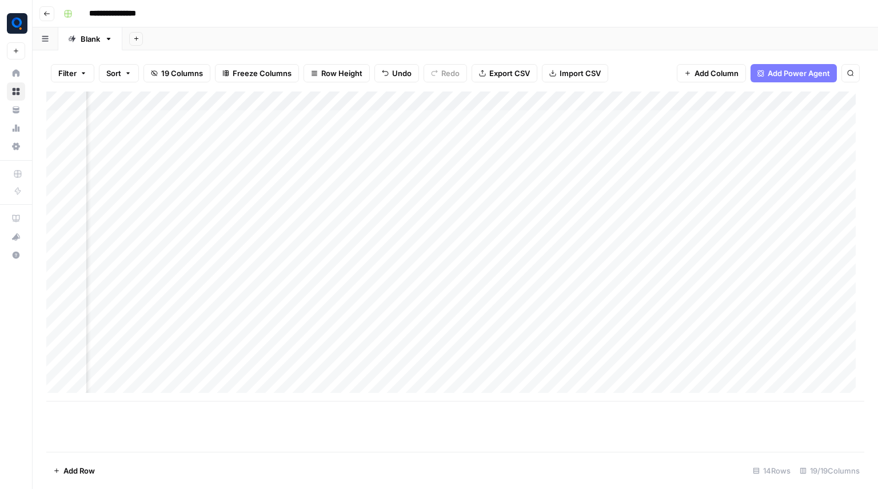
click at [338, 103] on div "Add Column" at bounding box center [455, 246] width 818 height 310
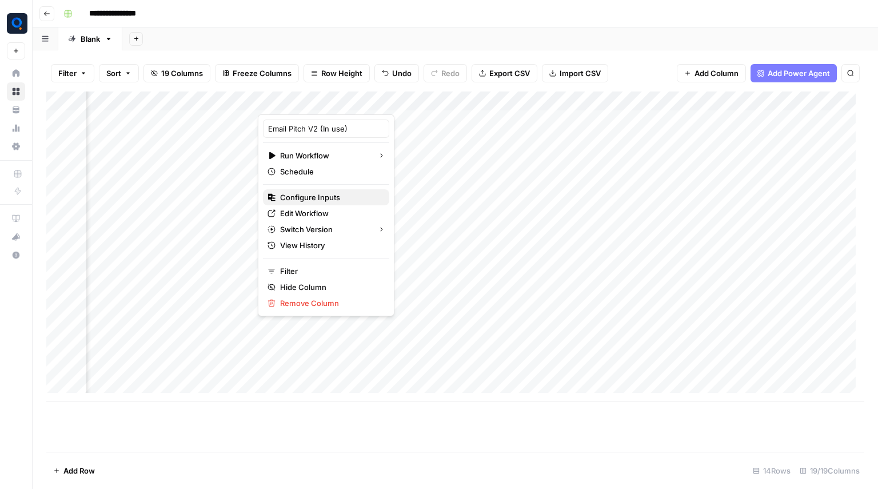
click at [316, 202] on span "Configure Inputs" at bounding box center [330, 196] width 100 height 11
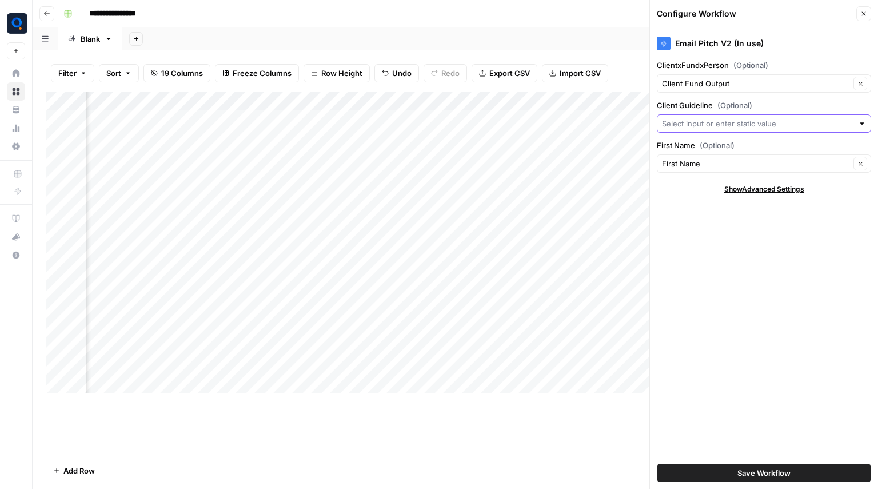
click at [699, 121] on input "Client Guideline (Optional)" at bounding box center [757, 123] width 191 height 11
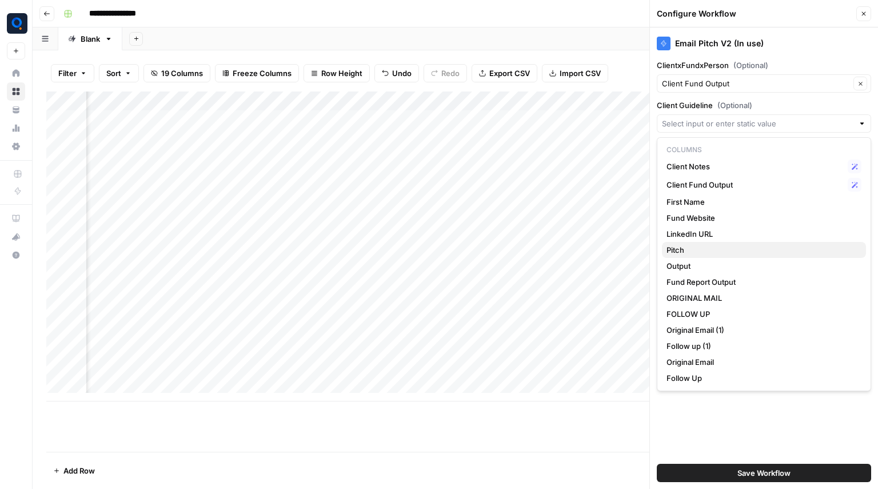
click at [687, 250] on span "Pitch" at bounding box center [761, 249] width 190 height 11
type input "Pitch"
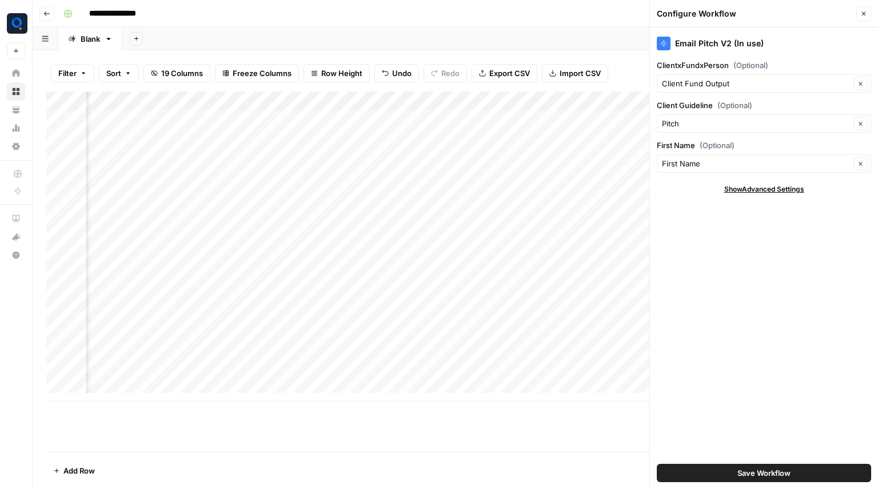
click at [453, 173] on div "Add Column" at bounding box center [455, 246] width 818 height 310
click at [348, 178] on div "Add Column" at bounding box center [455, 246] width 818 height 310
click at [353, 199] on div "Add Column" at bounding box center [455, 246] width 818 height 310
click at [352, 219] on div "Add Column" at bounding box center [455, 246] width 818 height 310
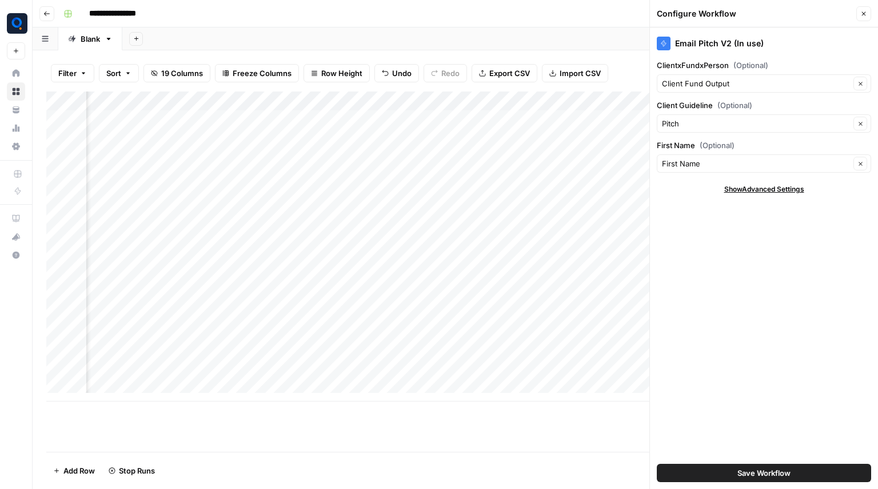
click at [348, 234] on div "Add Column" at bounding box center [455, 246] width 818 height 310
click at [864, 17] on button "Close" at bounding box center [863, 13] width 15 height 15
